Goal: Task Accomplishment & Management: Manage account settings

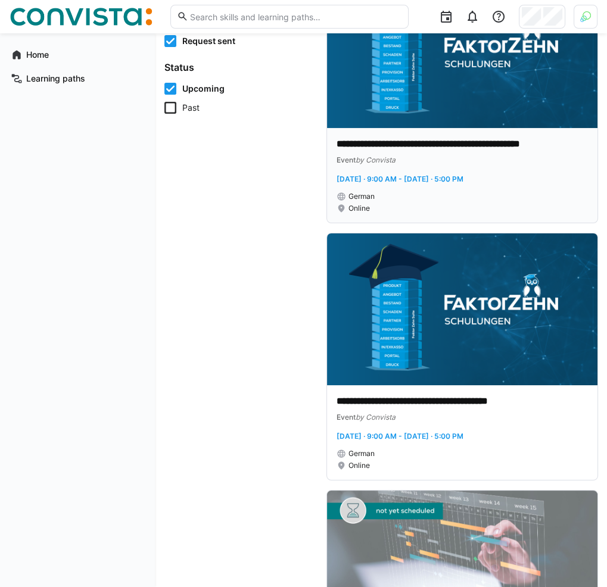
scroll to position [164, 0]
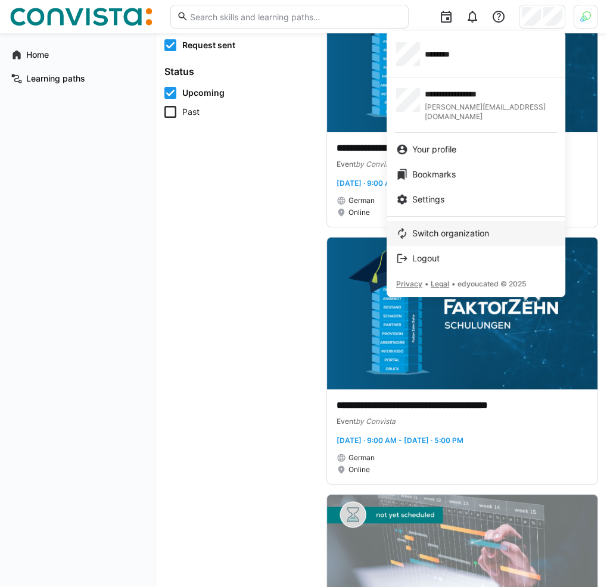
click at [470, 221] on link "Switch organization" at bounding box center [476, 233] width 179 height 25
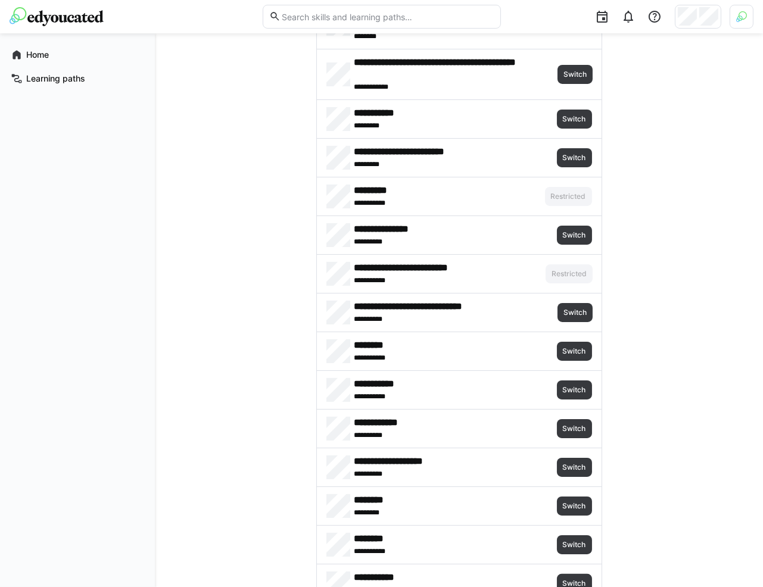
scroll to position [295, 0]
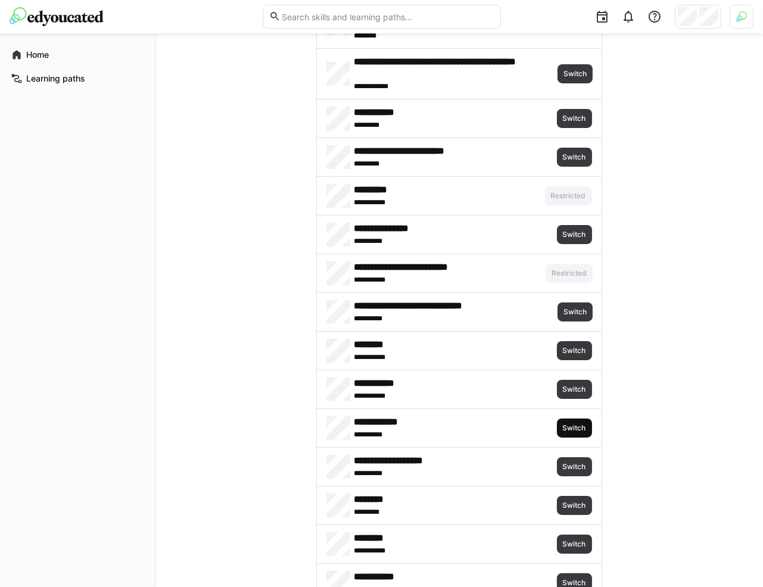
click at [580, 424] on span "Switch" at bounding box center [575, 429] width 26 height 10
